Goal: Transaction & Acquisition: Purchase product/service

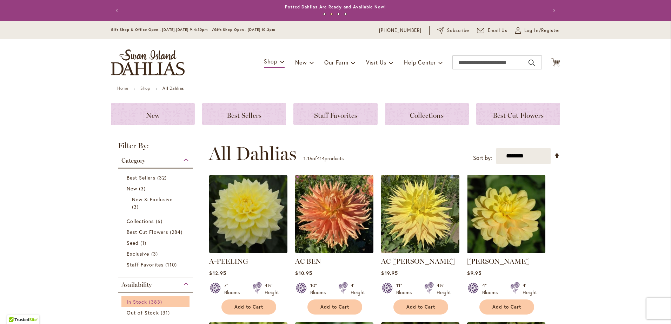
click at [149, 305] on span "383 items" at bounding box center [156, 301] width 15 height 7
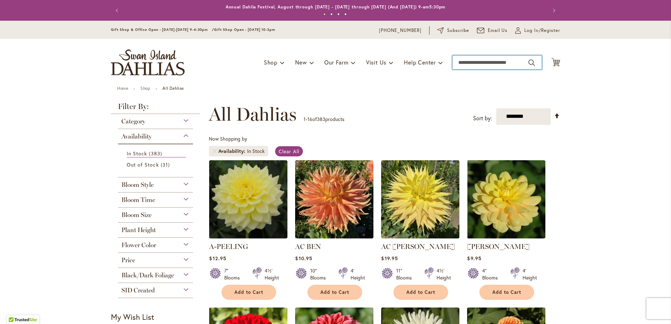
click at [490, 65] on input "Search" at bounding box center [496, 62] width 89 height 14
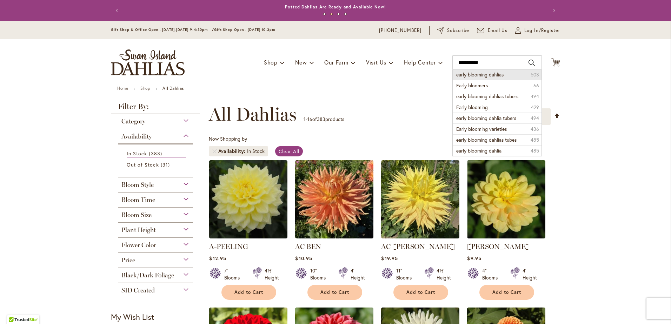
click at [468, 75] on span "early blooming dahlias" at bounding box center [479, 74] width 47 height 7
type input "**********"
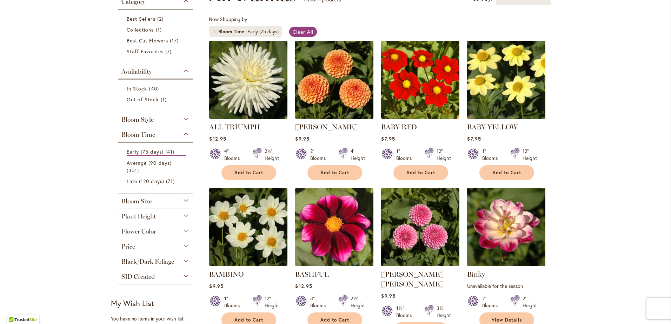
scroll to position [122, 0]
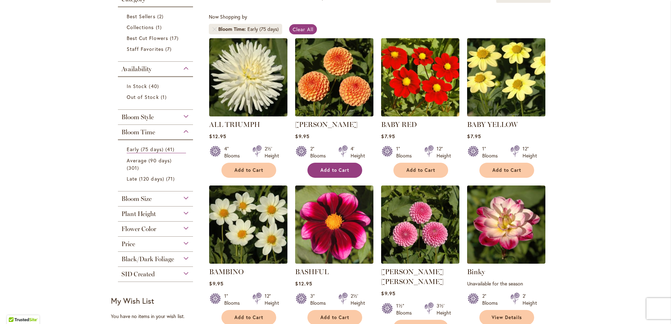
click at [316, 168] on button "Add to Cart" at bounding box center [334, 170] width 55 height 15
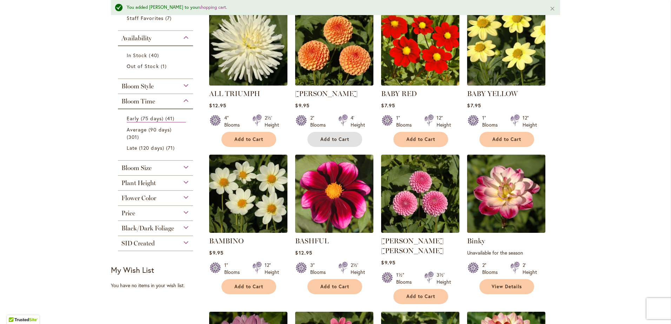
scroll to position [178, 0]
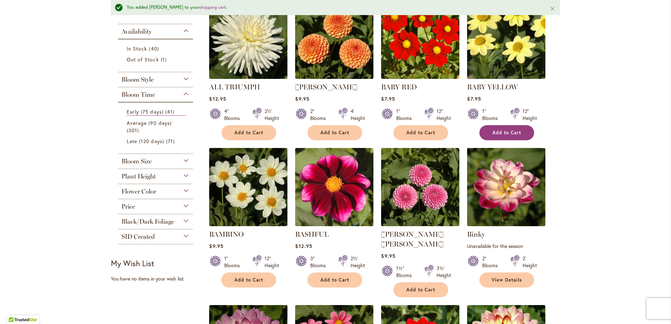
click at [508, 131] on span "Add to Cart" at bounding box center [506, 133] width 29 height 6
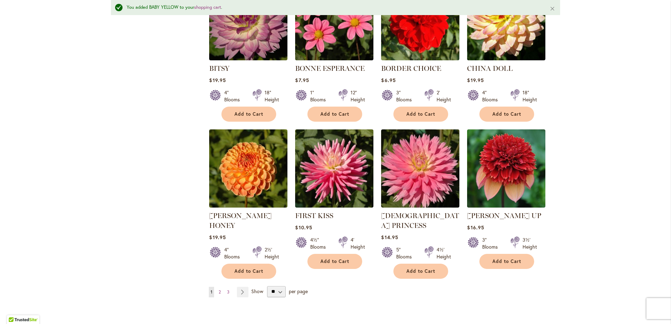
scroll to position [508, 0]
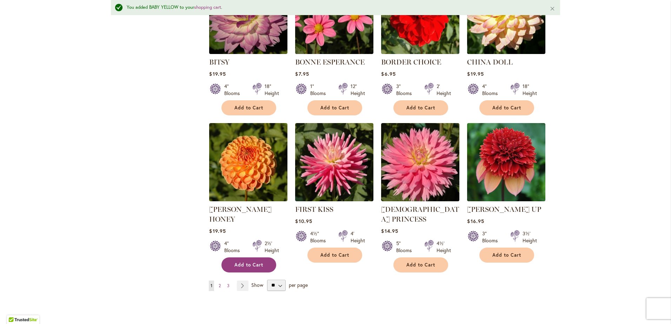
click at [245, 262] on span "Add to Cart" at bounding box center [248, 265] width 29 height 6
click at [242, 281] on link "Page Next" at bounding box center [243, 286] width 12 height 11
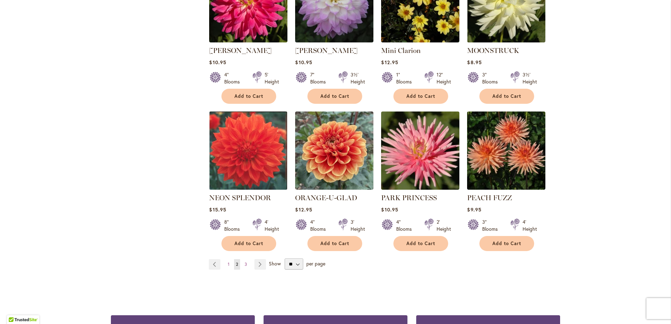
scroll to position [512, 0]
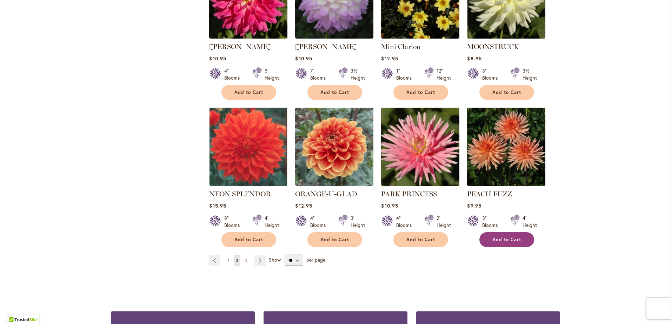
click at [500, 237] on span "Add to Cart" at bounding box center [506, 240] width 29 height 6
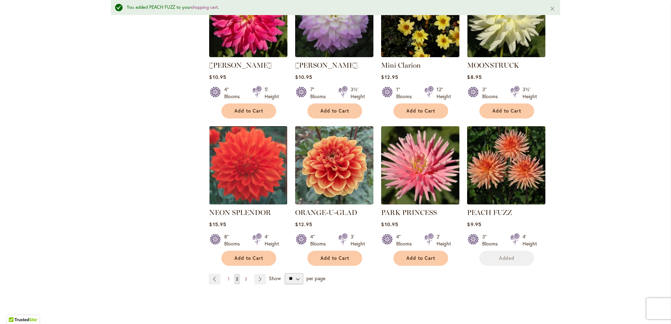
scroll to position [530, 0]
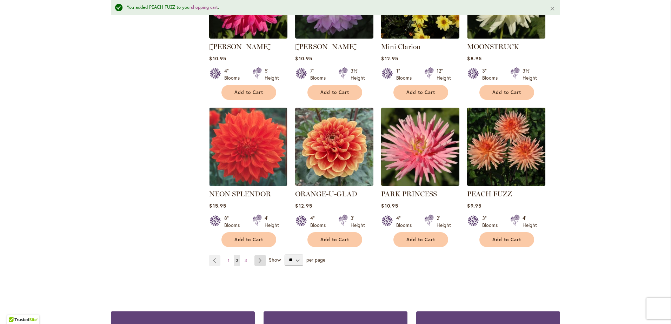
click at [260, 255] on link "Page Next" at bounding box center [260, 260] width 12 height 11
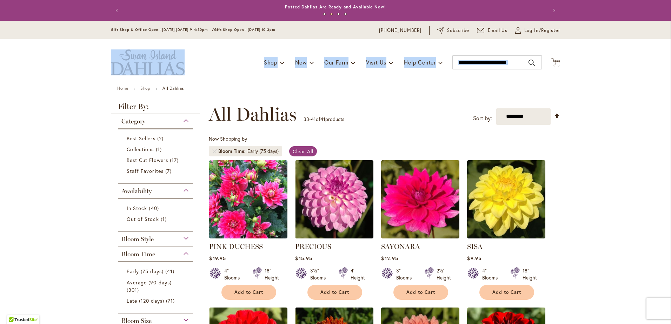
drag, startPoint x: 665, startPoint y: 28, endPoint x: 665, endPoint y: 54, distance: 26.0
click at [665, 54] on header "Skip to Content Gift Shop & Office Open - Monday-Friday 9-4:30pm / Gift Shop Op…" at bounding box center [335, 53] width 671 height 65
drag, startPoint x: 665, startPoint y: 54, endPoint x: 640, endPoint y: 82, distance: 37.3
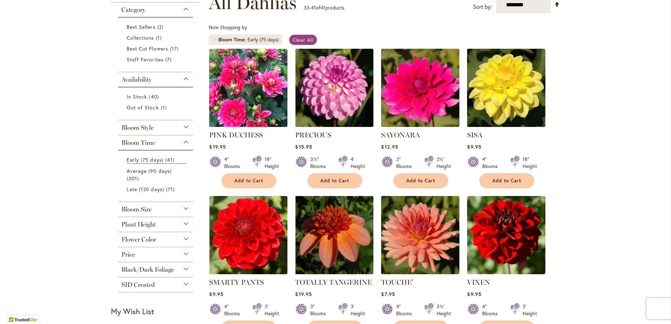
scroll to position [106, 0]
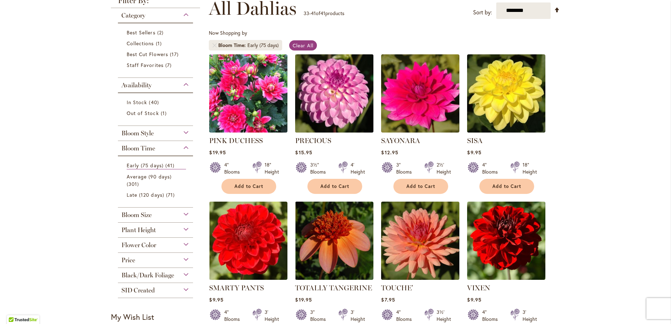
click at [328, 94] on img at bounding box center [334, 93] width 82 height 82
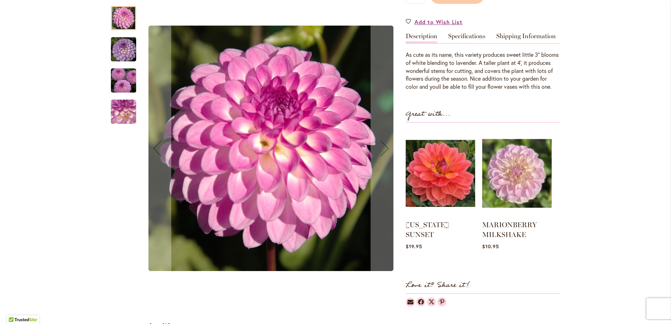
scroll to position [208, 0]
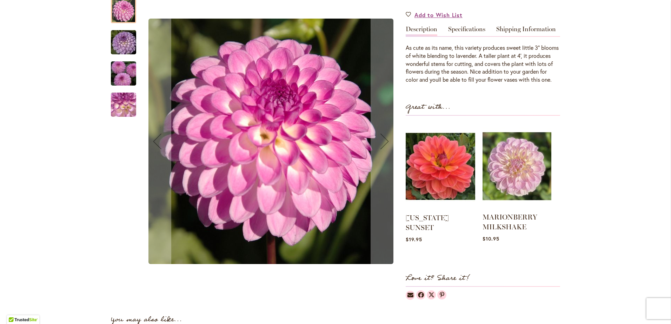
click at [508, 192] on img at bounding box center [516, 166] width 69 height 86
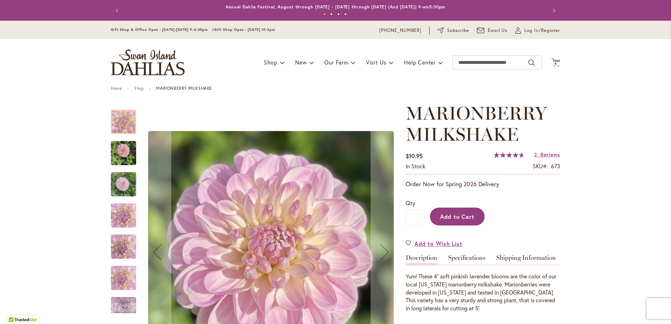
click at [454, 217] on span "Add to Cart" at bounding box center [457, 216] width 35 height 7
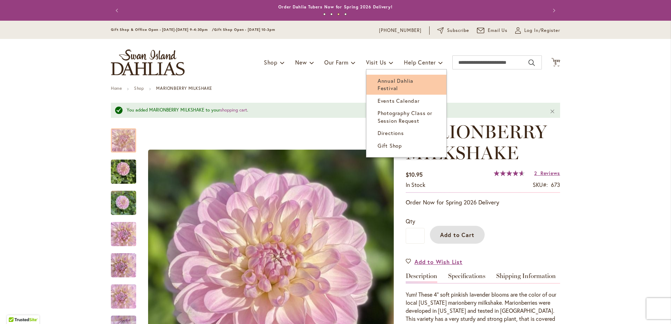
click at [382, 81] on span "Annual Dahlia Festival" at bounding box center [396, 84] width 36 height 14
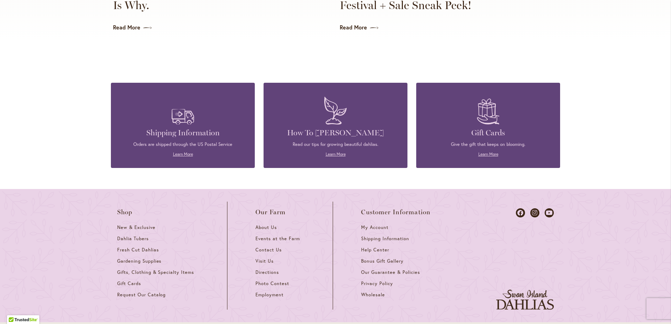
scroll to position [1813, 0]
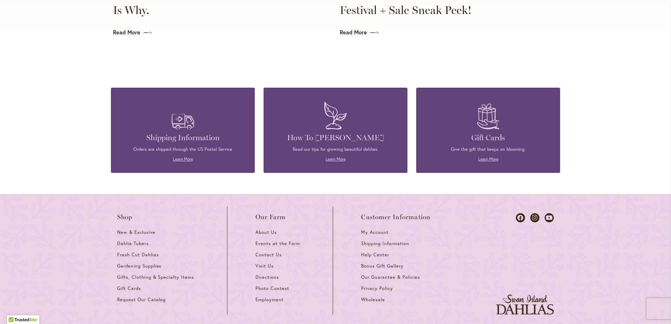
click at [163, 146] on p "Orders are shipped through the US Postal Service" at bounding box center [182, 149] width 123 height 6
click at [178, 157] on link "Learn More" at bounding box center [183, 159] width 20 height 5
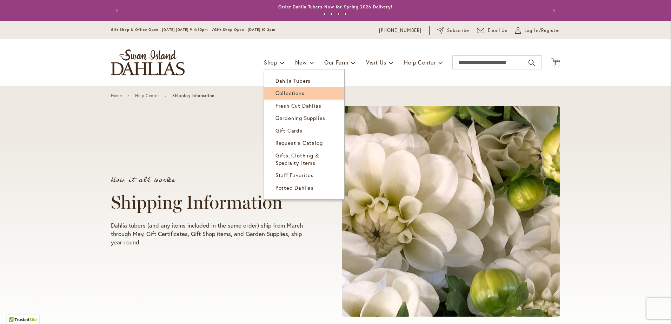
click at [284, 95] on span "Collections" at bounding box center [289, 92] width 29 height 7
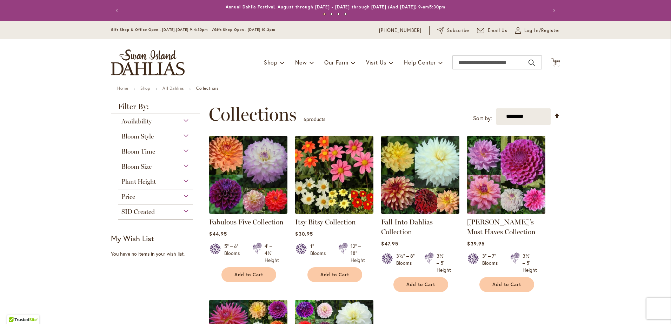
click at [173, 135] on div "Bloom Style" at bounding box center [155, 134] width 75 height 11
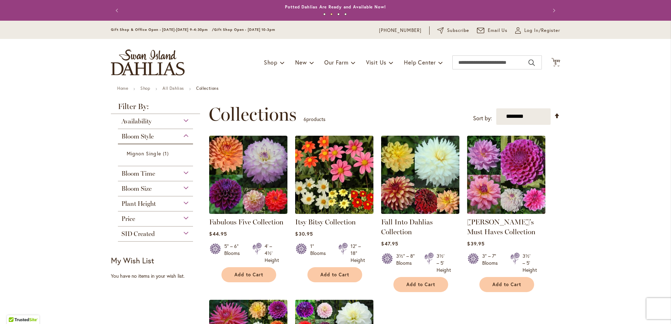
click at [154, 175] on div "Bloom Time" at bounding box center [155, 171] width 75 height 11
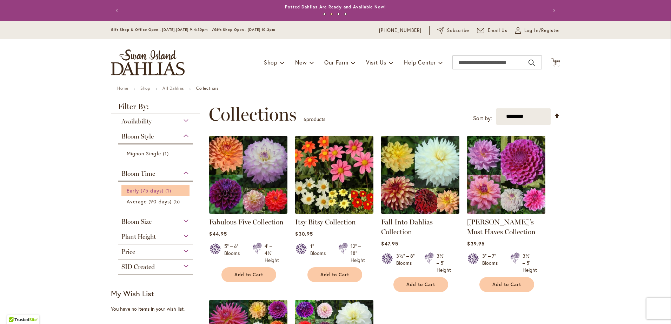
click at [145, 190] on span "Early (75 days)" at bounding box center [145, 190] width 37 height 7
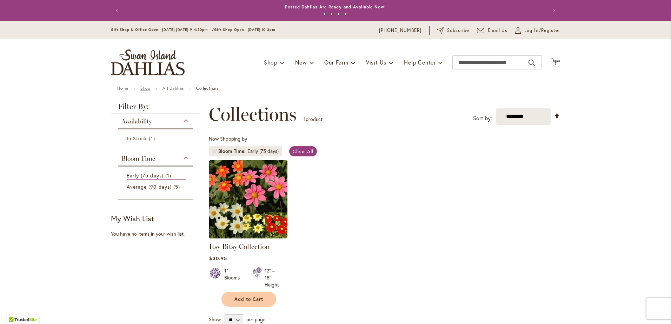
click at [140, 87] on link "Shop" at bounding box center [145, 88] width 10 height 5
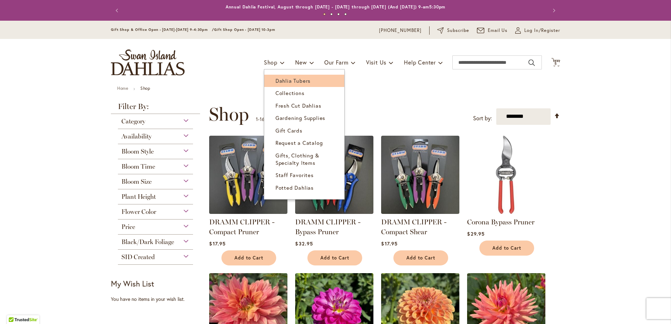
click at [298, 80] on span "Dahlia Tubers" at bounding box center [292, 80] width 35 height 7
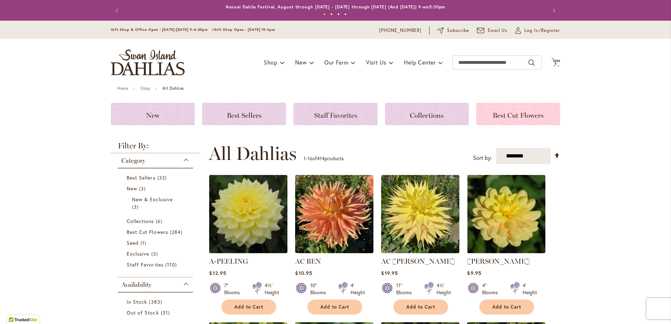
click at [512, 115] on span "Best Cut Flowers" at bounding box center [518, 115] width 51 height 8
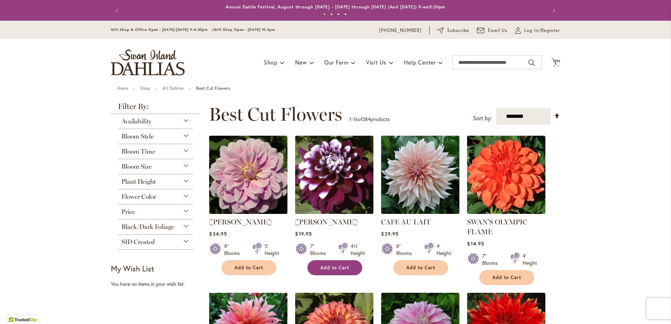
click at [335, 269] on span "Add to Cart" at bounding box center [334, 268] width 29 height 6
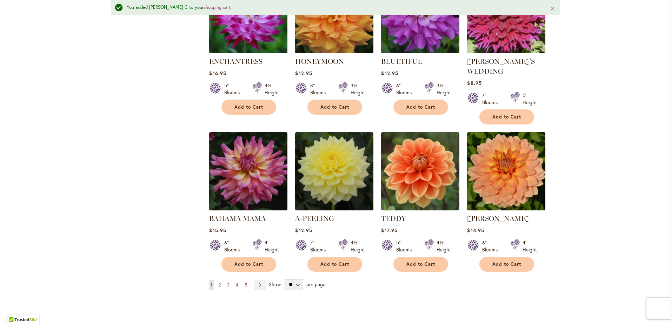
scroll to position [485, 0]
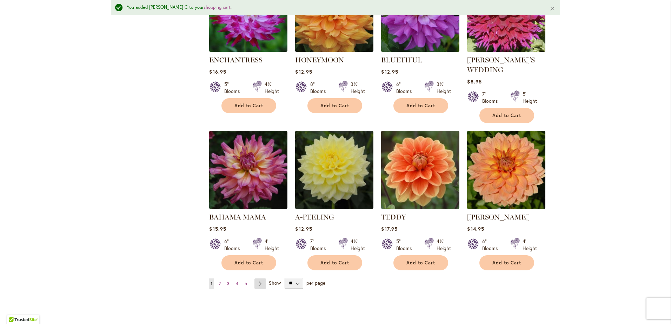
click at [258, 281] on link "Page Next" at bounding box center [260, 284] width 12 height 11
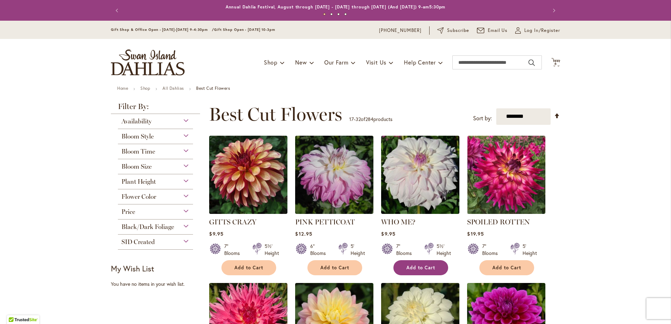
click at [413, 266] on span "Add to Cart" at bounding box center [420, 268] width 29 height 6
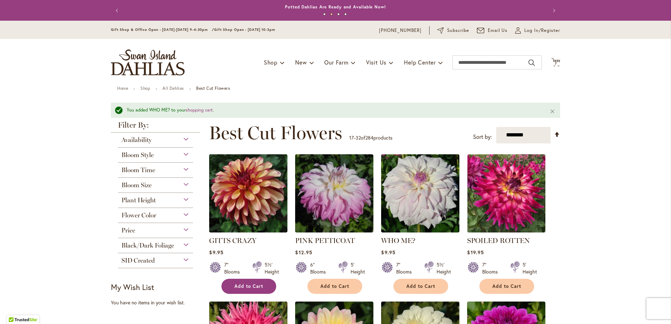
click at [245, 284] on span "Add to Cart" at bounding box center [248, 287] width 29 height 6
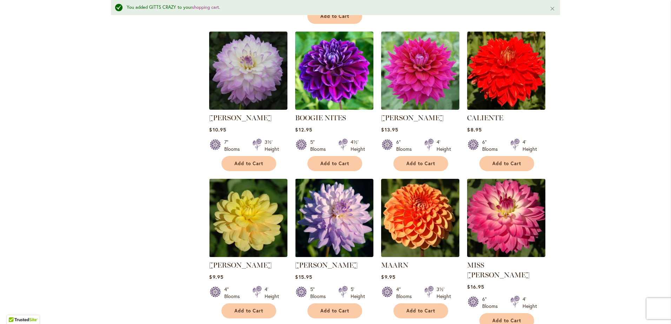
scroll to position [436, 0]
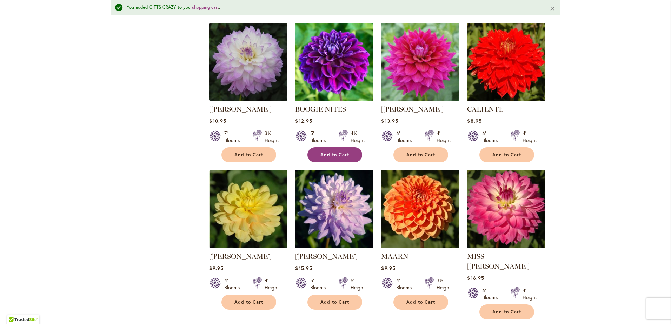
click at [325, 153] on span "Add to Cart" at bounding box center [334, 155] width 29 height 6
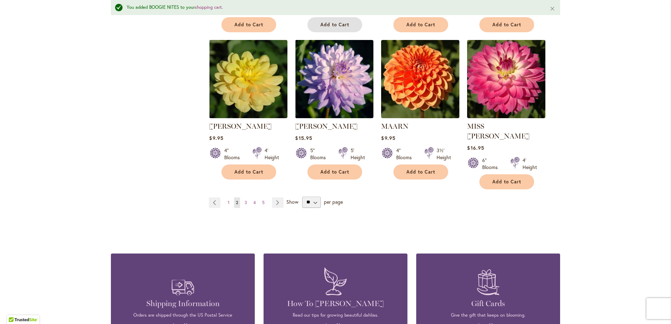
scroll to position [569, 0]
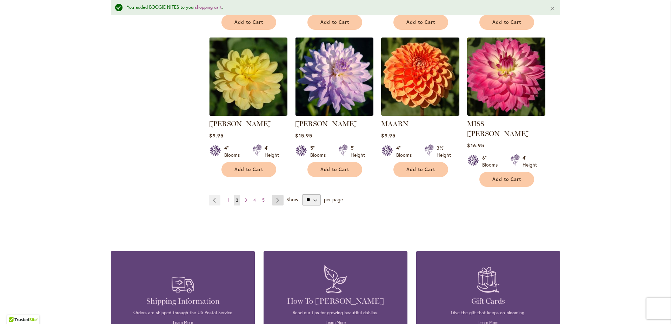
click at [275, 195] on link "Page Next" at bounding box center [278, 200] width 12 height 11
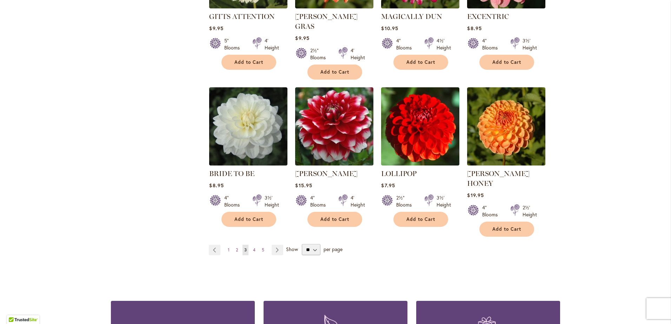
scroll to position [513, 0]
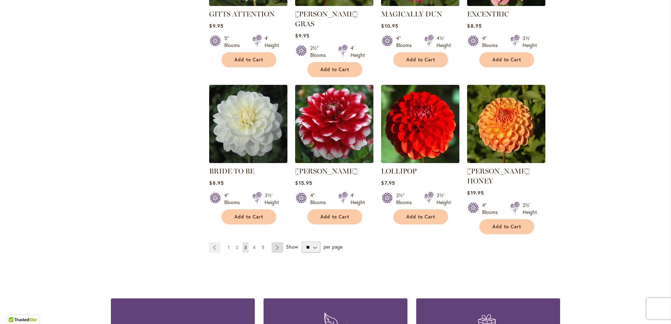
click at [277, 242] on link "Page Next" at bounding box center [278, 247] width 12 height 11
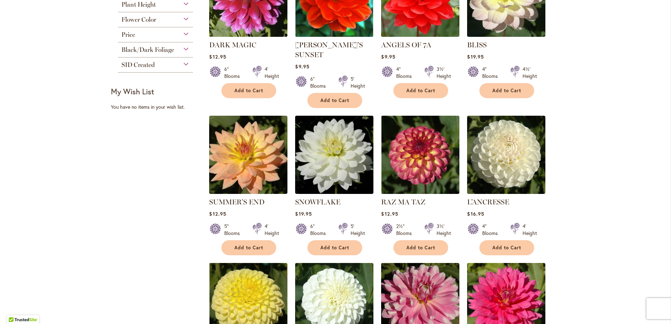
scroll to position [191, 0]
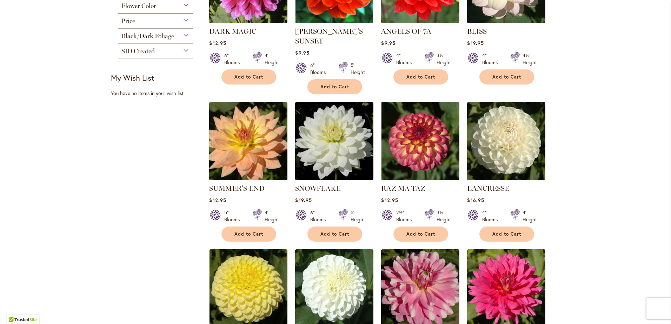
click at [249, 151] on img at bounding box center [248, 141] width 82 height 82
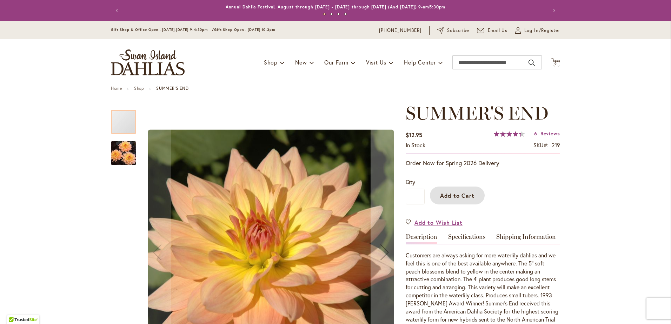
click at [442, 196] on span "Add to Cart" at bounding box center [457, 195] width 35 height 7
click at [555, 62] on icon "Cart .cls-1 { fill: #231f20; }" at bounding box center [555, 62] width 9 height 9
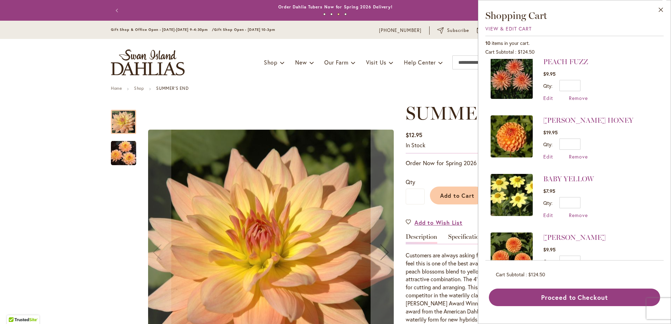
scroll to position [341, 0]
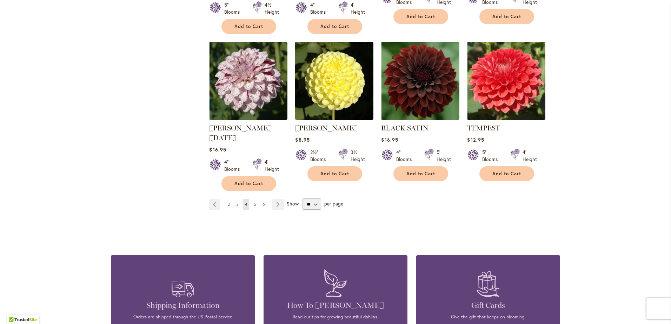
scroll to position [560, 0]
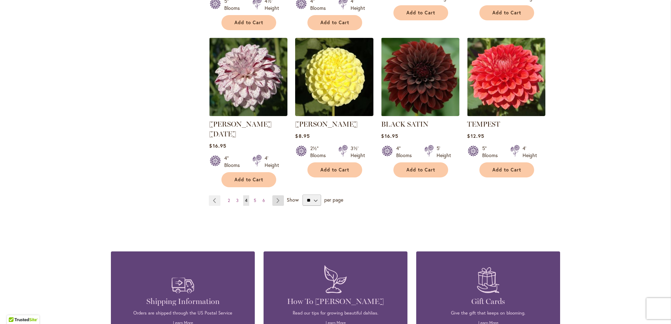
click at [277, 195] on link "Page Next" at bounding box center [278, 200] width 12 height 11
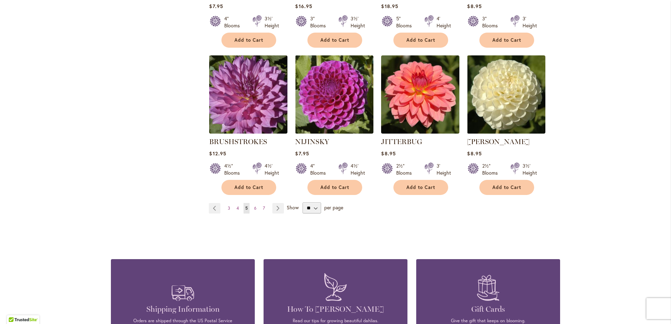
scroll to position [533, 0]
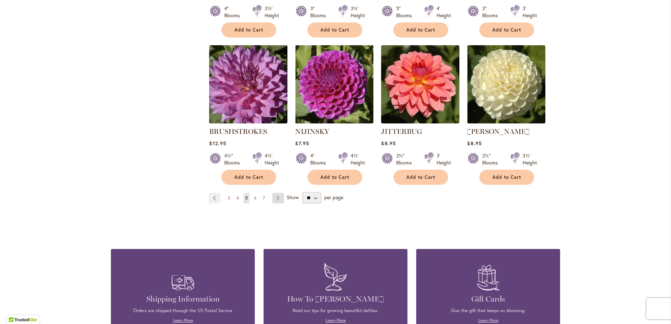
click at [274, 197] on link "Page Next" at bounding box center [278, 198] width 12 height 11
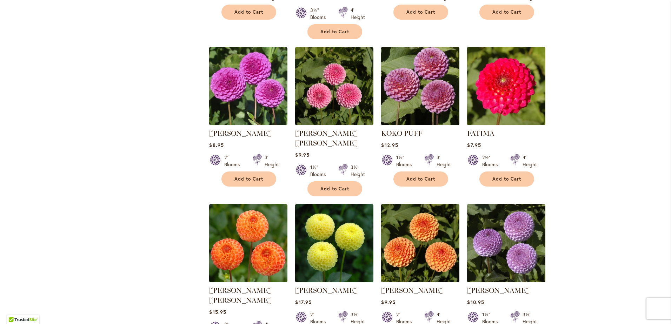
scroll to position [415, 0]
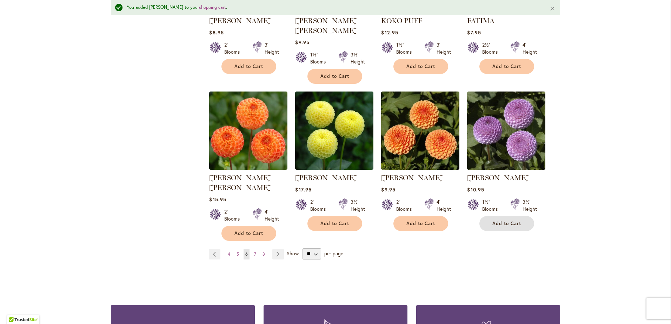
scroll to position [545, 0]
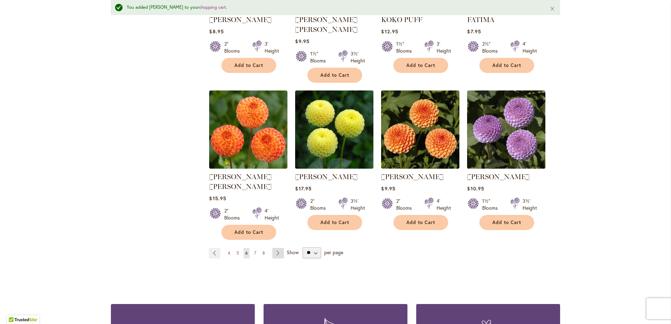
click at [272, 248] on link "Page Next" at bounding box center [278, 253] width 12 height 11
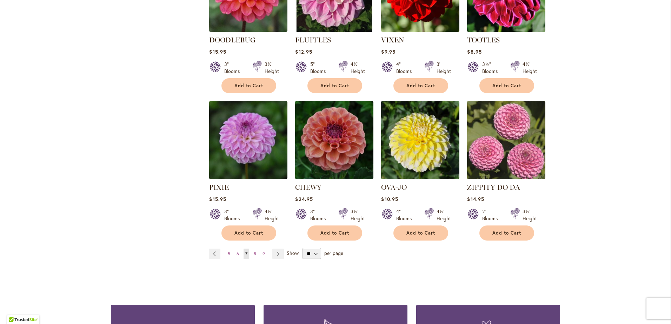
scroll to position [495, 0]
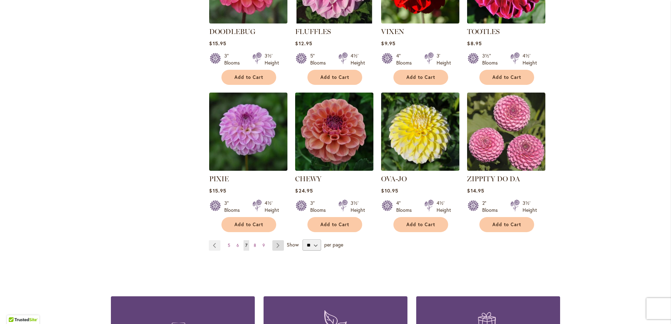
click at [273, 240] on link "Page Next" at bounding box center [278, 245] width 12 height 11
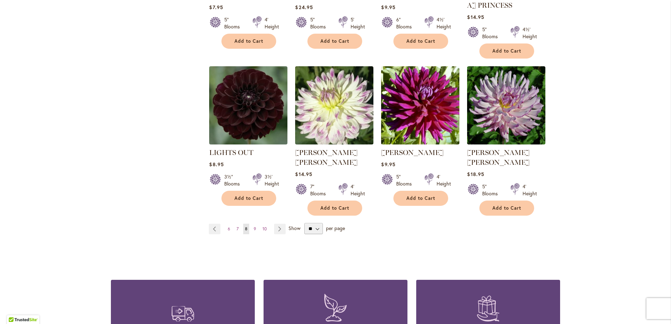
scroll to position [522, 0]
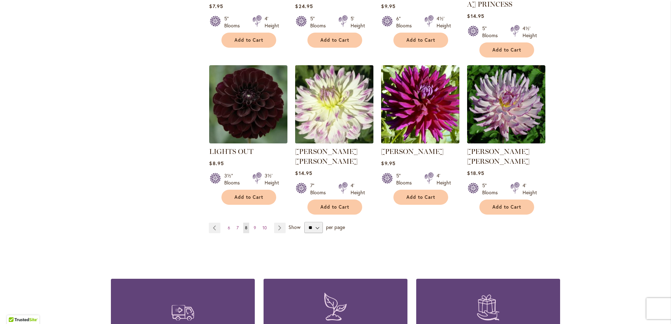
click at [328, 100] on img at bounding box center [334, 104] width 82 height 82
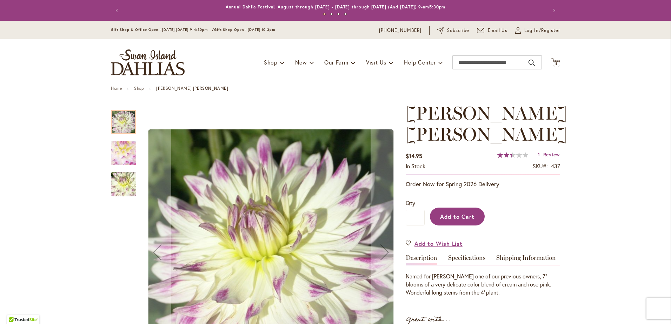
click at [445, 216] on span "Add to Cart" at bounding box center [457, 216] width 35 height 7
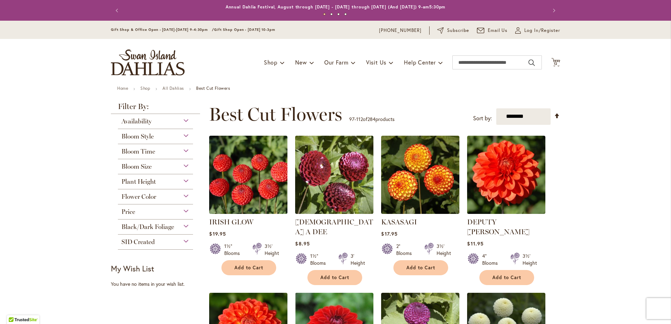
scroll to position [482, 0]
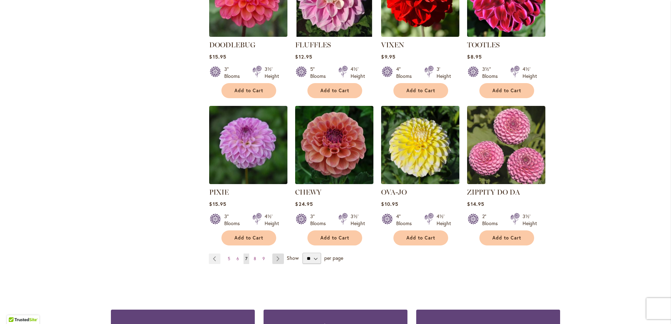
click at [278, 254] on link "Page Next" at bounding box center [278, 259] width 12 height 11
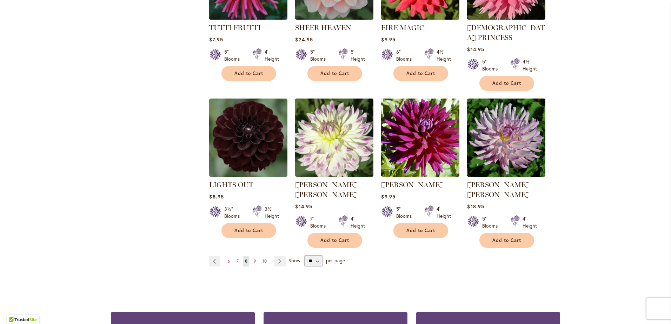
scroll to position [490, 0]
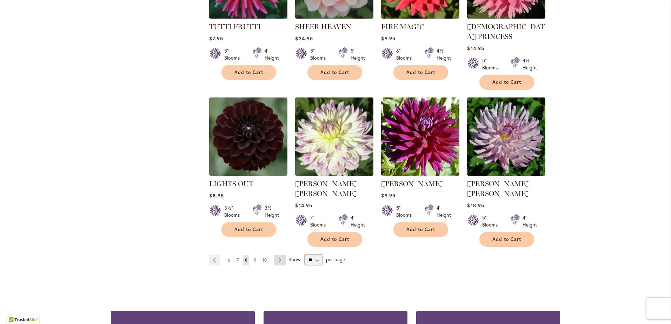
click at [277, 255] on link "Page Next" at bounding box center [280, 260] width 12 height 11
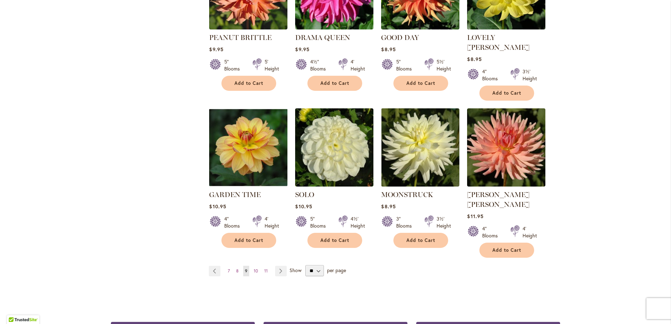
scroll to position [492, 0]
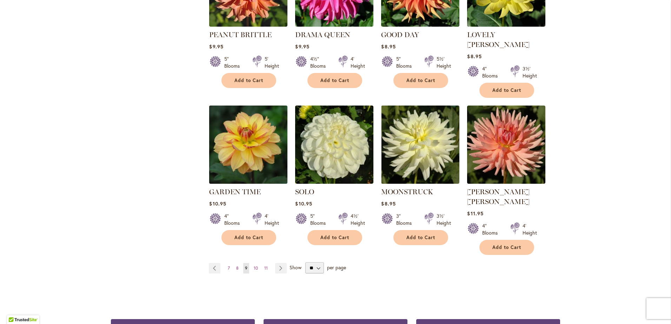
click at [251, 135] on img at bounding box center [248, 145] width 82 height 82
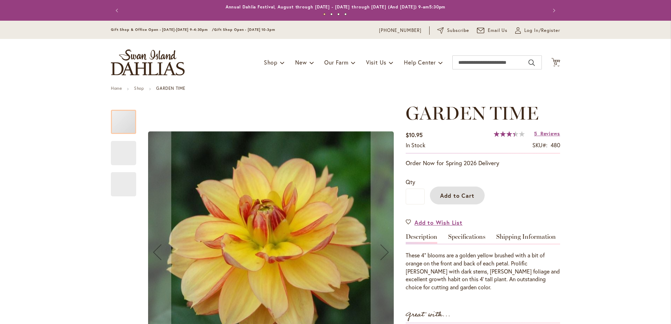
click at [453, 195] on span "Add to Cart" at bounding box center [457, 195] width 35 height 7
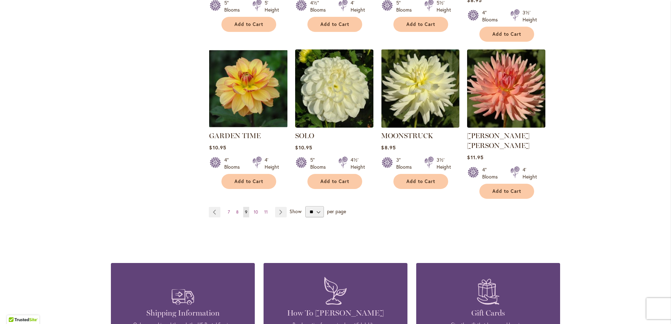
scroll to position [557, 0]
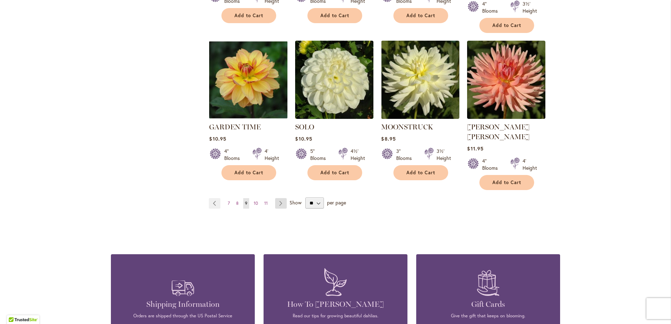
click at [278, 198] on link "Page Next" at bounding box center [281, 203] width 12 height 11
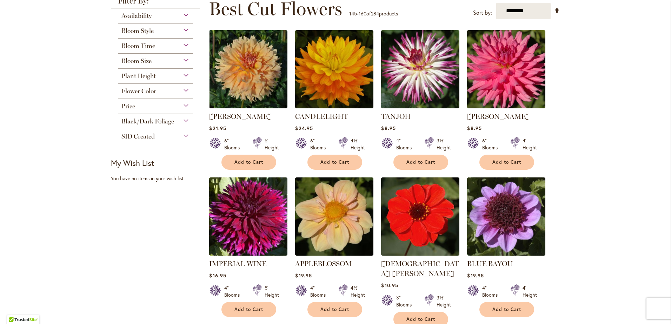
scroll to position [177, 0]
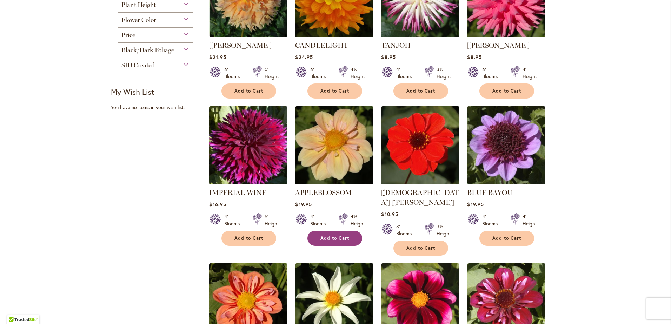
click at [328, 242] on button "Add to Cart" at bounding box center [334, 238] width 55 height 15
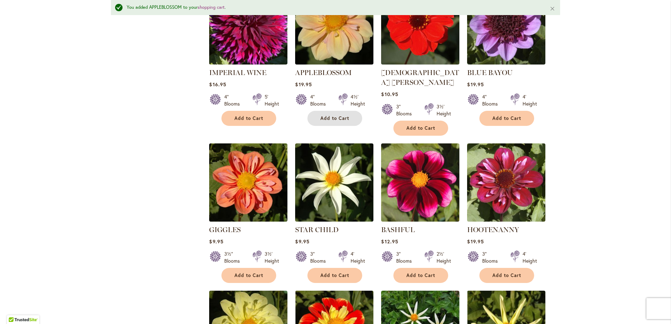
scroll to position [327, 0]
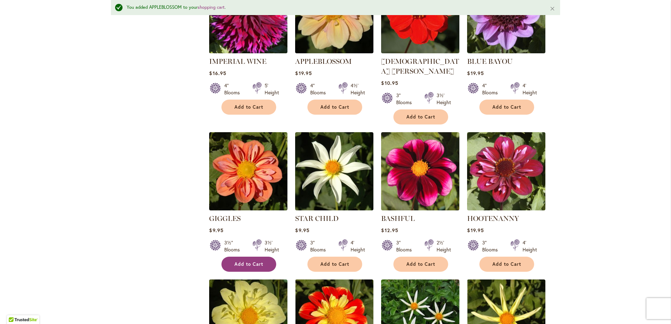
click at [248, 261] on span "Add to Cart" at bounding box center [248, 264] width 29 height 6
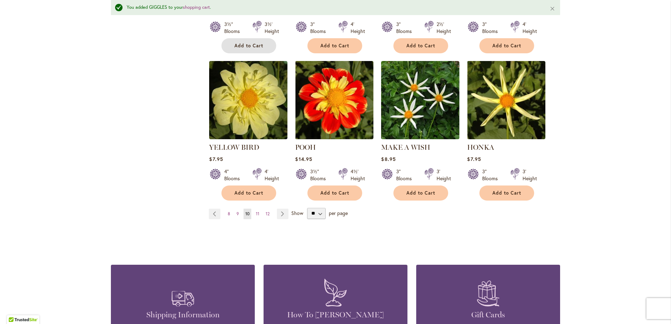
scroll to position [567, 0]
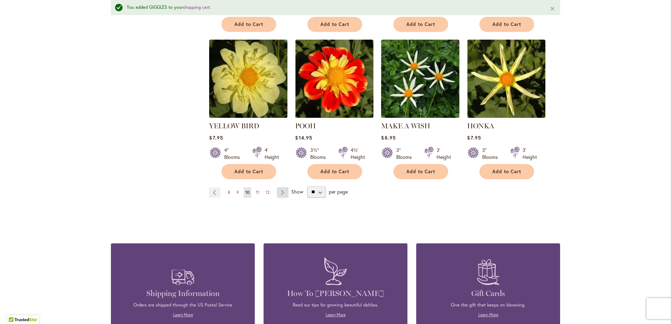
click at [280, 187] on link "Page Next" at bounding box center [283, 192] width 12 height 11
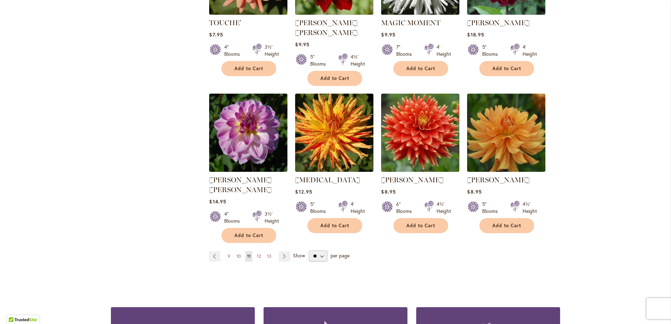
scroll to position [505, 0]
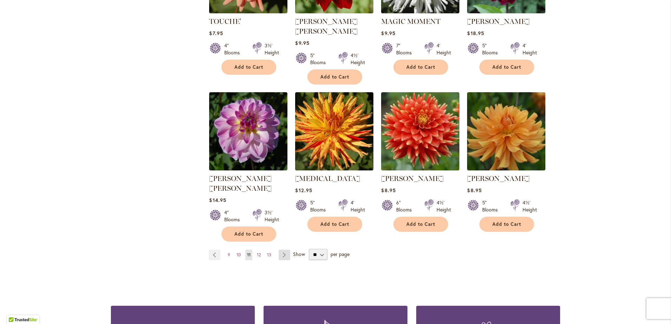
click at [282, 250] on link "Page Next" at bounding box center [285, 255] width 12 height 11
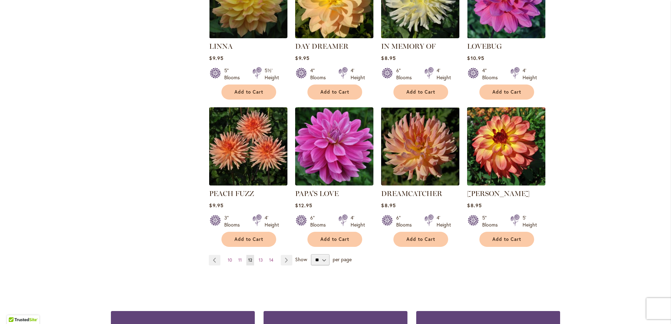
scroll to position [483, 0]
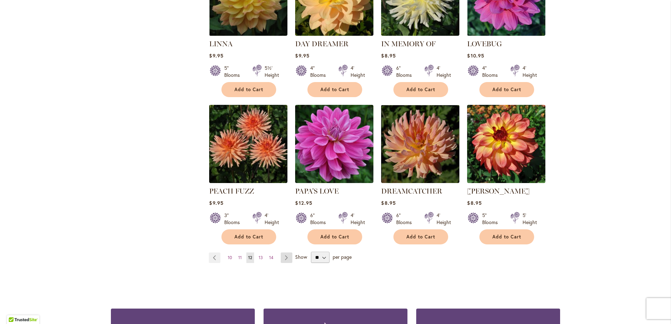
click at [284, 253] on link "Page Next" at bounding box center [287, 258] width 12 height 11
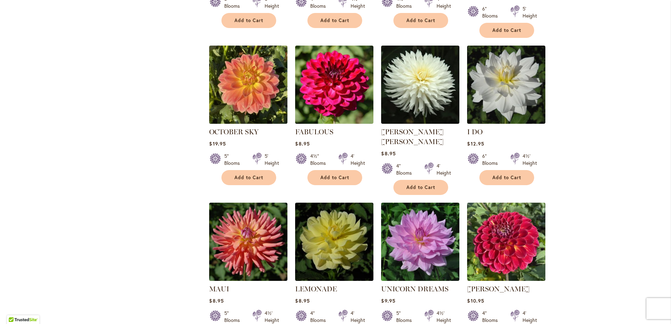
scroll to position [408, 0]
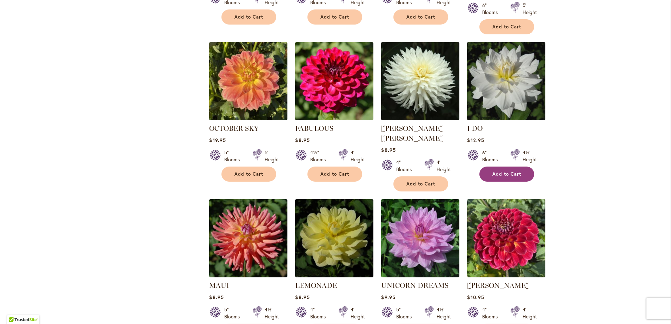
click at [502, 167] on button "Add to Cart" at bounding box center [506, 174] width 55 height 15
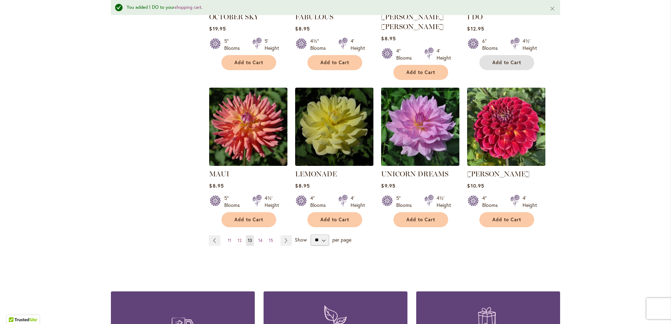
scroll to position [555, 0]
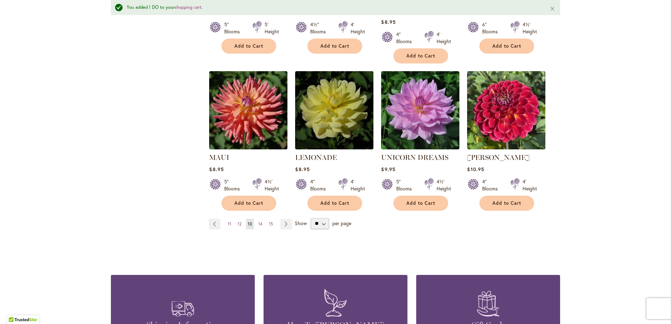
click at [295, 220] on span "Show" at bounding box center [301, 223] width 12 height 7
click at [311, 218] on select "** ** ** **" at bounding box center [320, 223] width 19 height 11
click at [286, 219] on link "Page Next" at bounding box center [286, 224] width 12 height 11
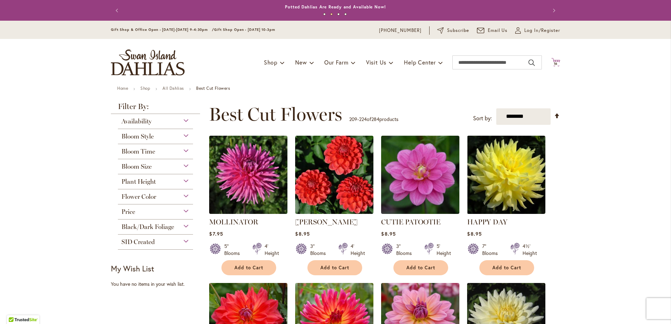
click at [554, 61] on icon "Cart .cls-1 { fill: #231f20; }" at bounding box center [555, 62] width 9 height 9
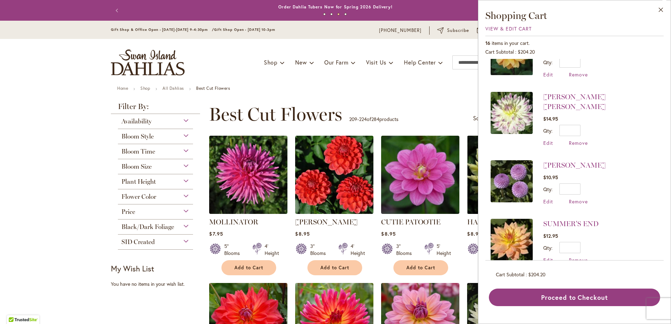
scroll to position [155, 0]
